Goal: Information Seeking & Learning: Learn about a topic

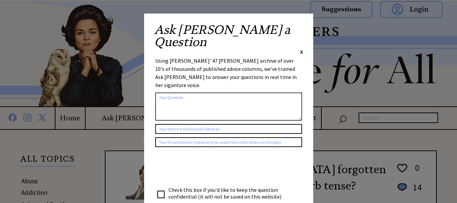
click at [301, 48] on span "X" at bounding box center [301, 51] width 3 height 7
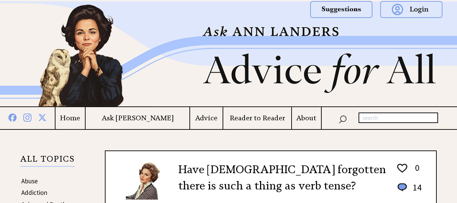
click at [177, 76] on img at bounding box center [228, 53] width 457 height 105
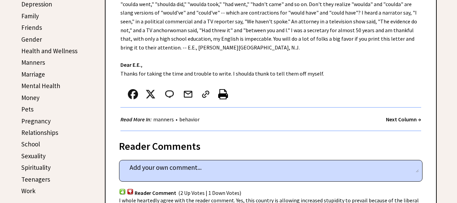
scroll to position [244, 0]
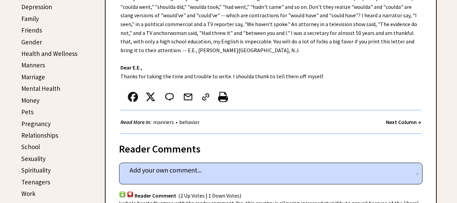
click at [36, 136] on link "Relationships" at bounding box center [39, 135] width 37 height 8
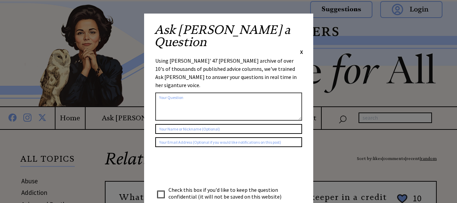
click at [302, 48] on span "X" at bounding box center [301, 51] width 3 height 7
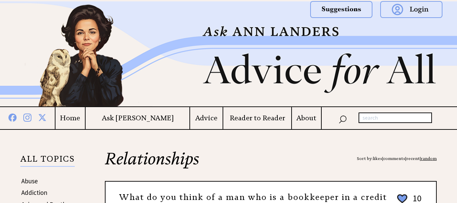
click at [302, 29] on img at bounding box center [228, 53] width 457 height 105
click at [284, 160] on h2 "Relationships Sort by: likes | comments | recent | random" at bounding box center [271, 165] width 332 height 30
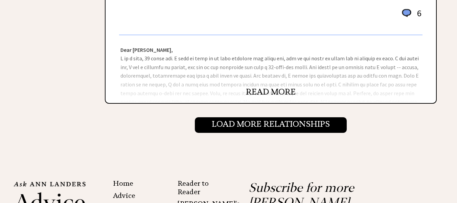
scroll to position [786, 0]
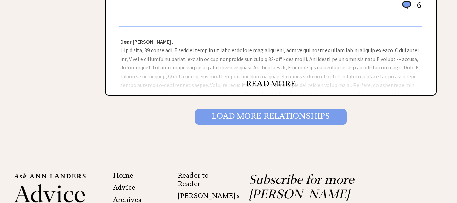
click at [302, 116] on input "Load More Relationships" at bounding box center [271, 117] width 152 height 16
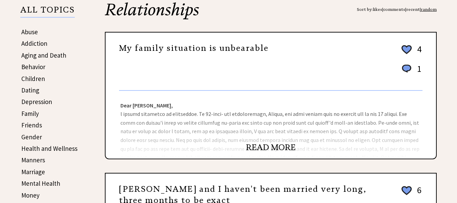
scroll to position [163, 0]
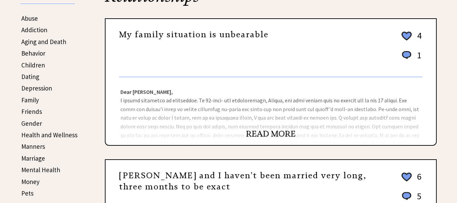
click at [285, 132] on link "READ MORE" at bounding box center [271, 134] width 50 height 10
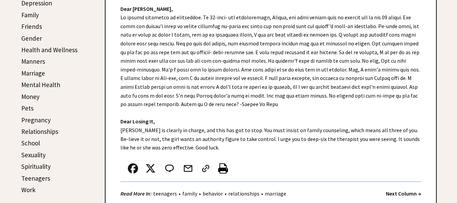
scroll to position [234, 0]
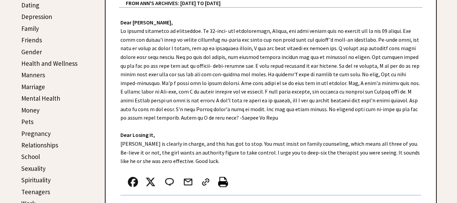
click at [27, 53] on link "Gender" at bounding box center [31, 52] width 21 height 8
